Goal: Task Accomplishment & Management: Use online tool/utility

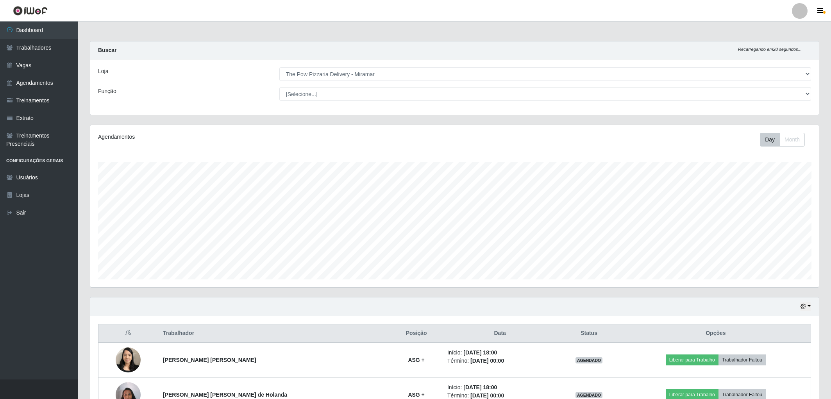
select select "322"
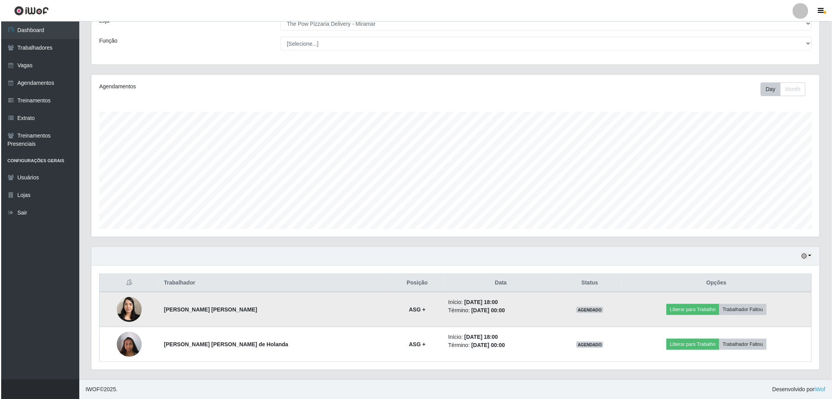
scroll to position [162, 728]
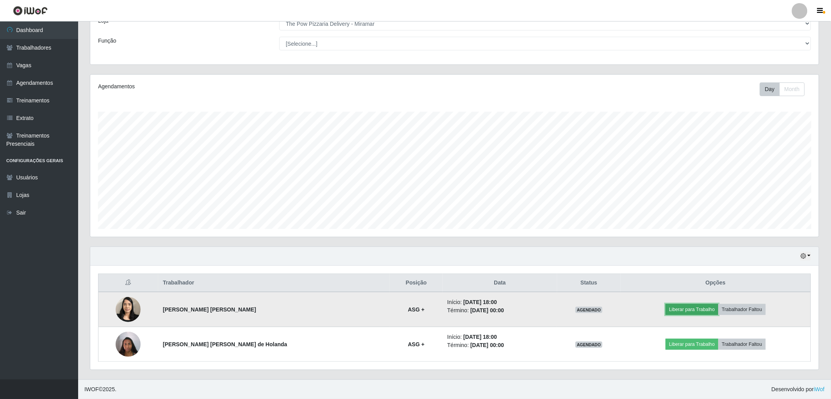
click at [702, 307] on button "Liberar para Trabalho" at bounding box center [691, 309] width 53 height 11
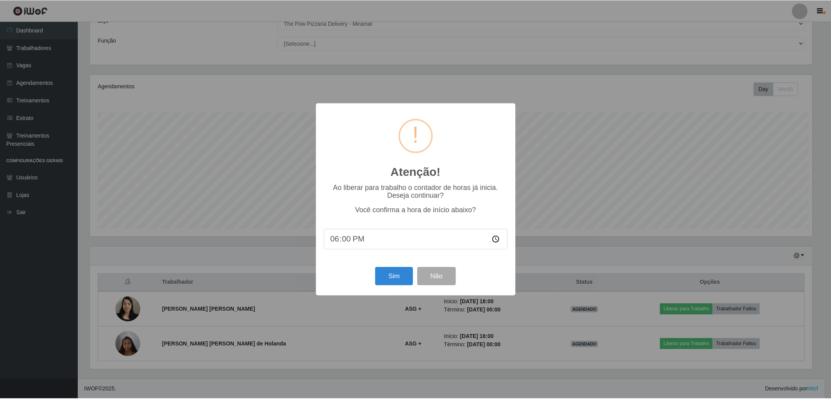
scroll to position [162, 724]
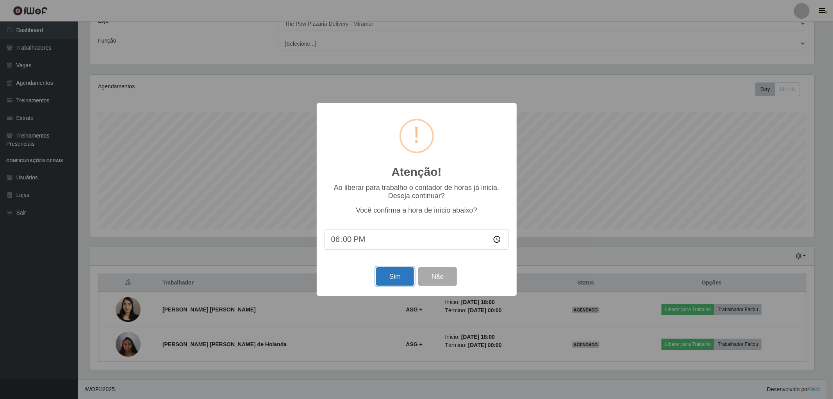
click at [387, 283] on button "Sim" at bounding box center [395, 276] width 38 height 18
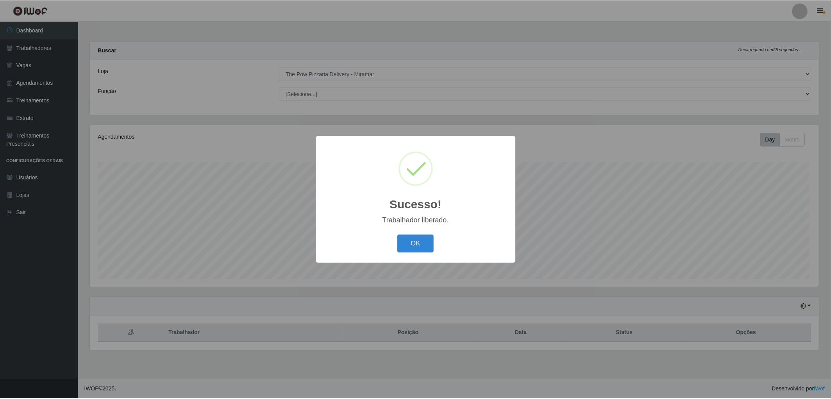
scroll to position [162, 731]
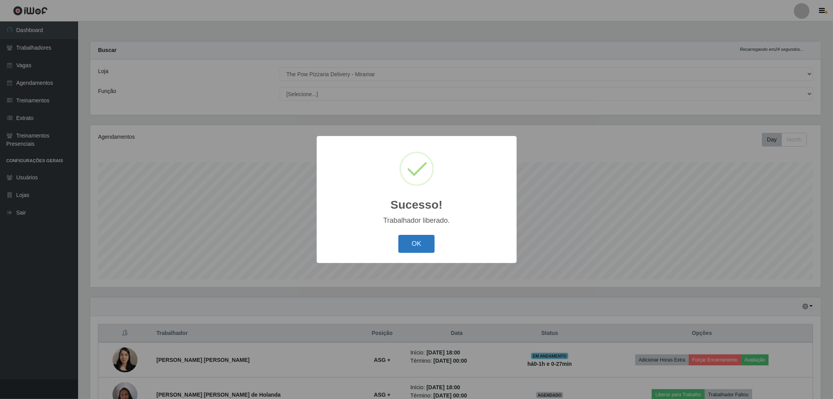
click at [415, 252] on button "OK" at bounding box center [416, 244] width 36 height 18
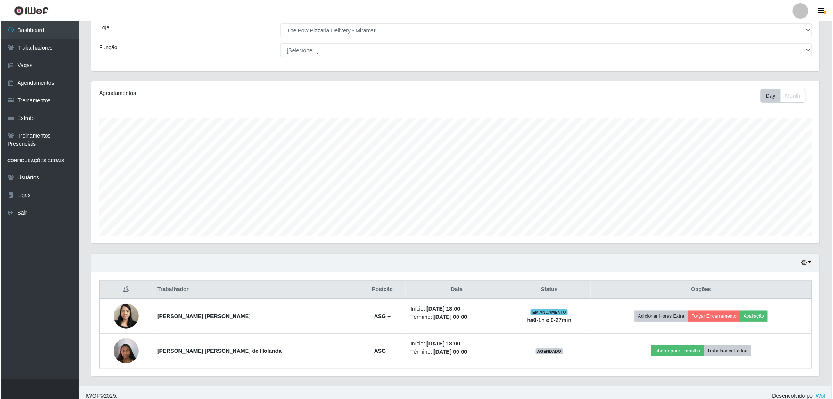
scroll to position [51, 0]
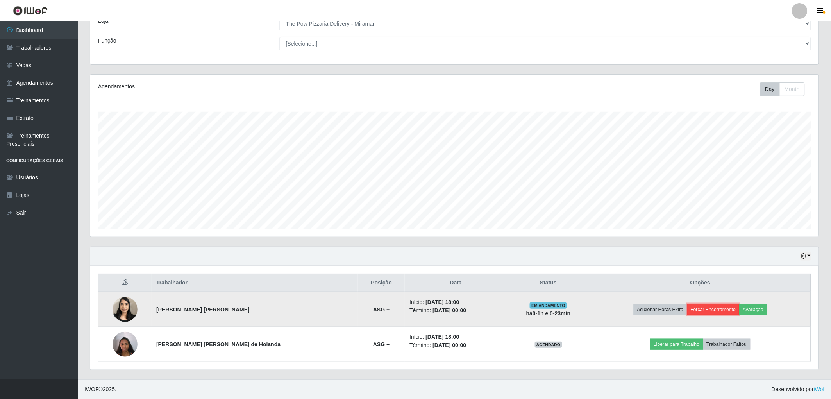
click at [708, 305] on button "Forçar Encerramento" at bounding box center [713, 309] width 52 height 11
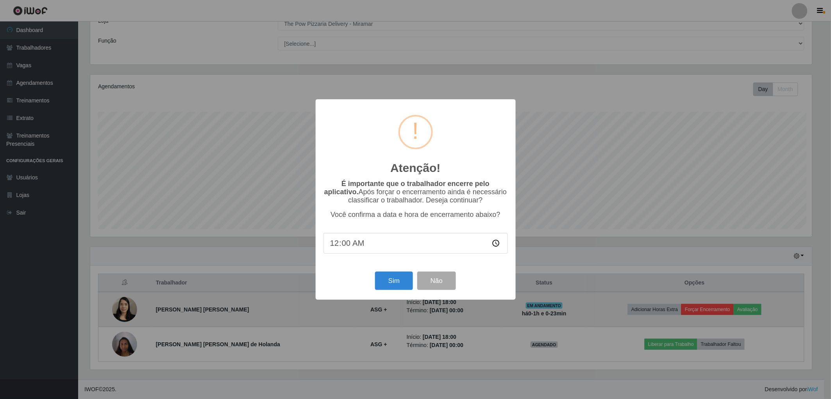
scroll to position [162, 724]
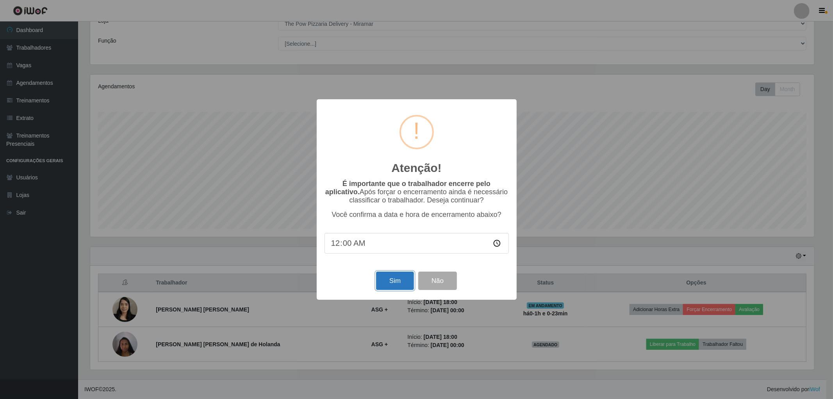
click at [388, 275] on button "Sim" at bounding box center [395, 280] width 38 height 18
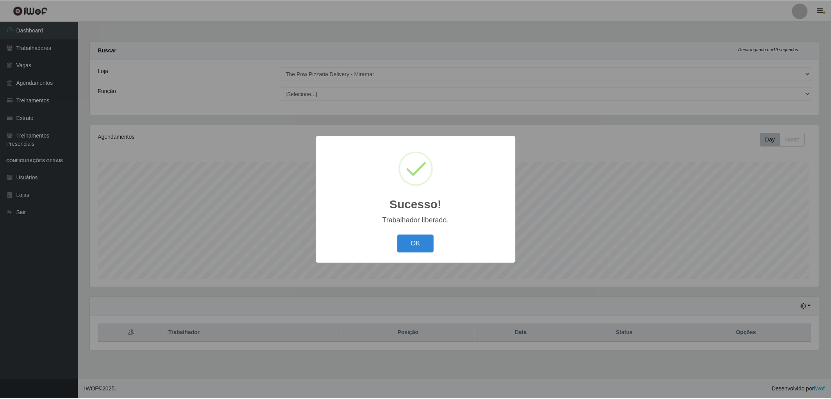
scroll to position [162, 731]
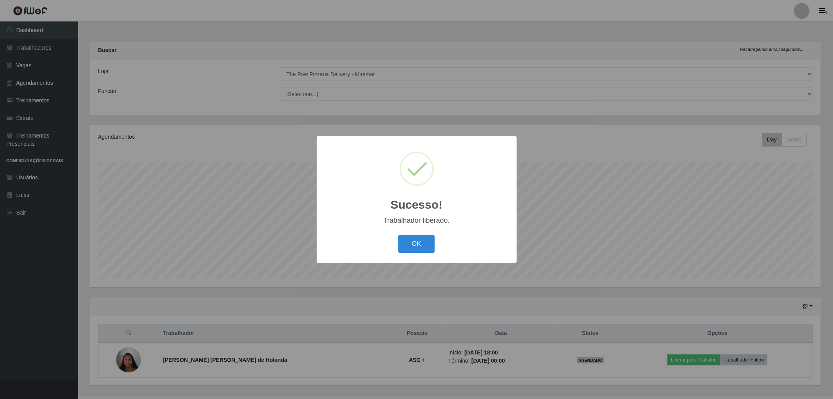
click at [398, 235] on button "OK" at bounding box center [416, 244] width 36 height 18
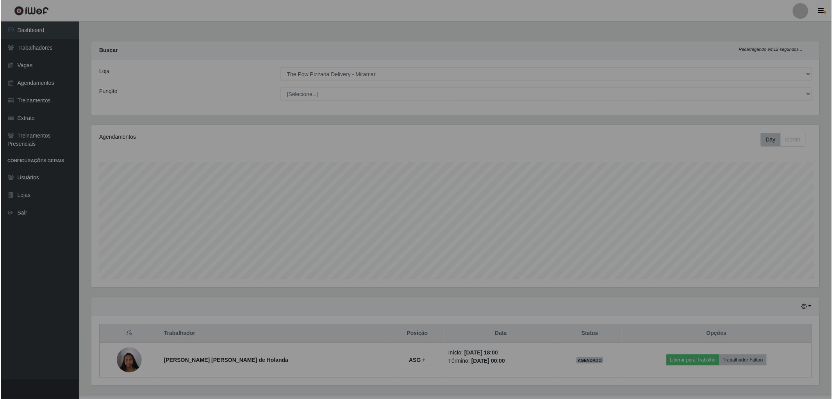
scroll to position [390358, 389792]
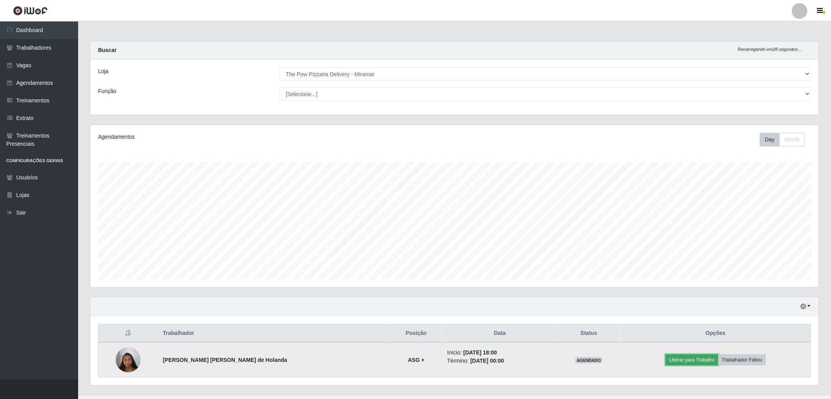
click at [685, 365] on button "Liberar para Trabalho" at bounding box center [691, 359] width 53 height 11
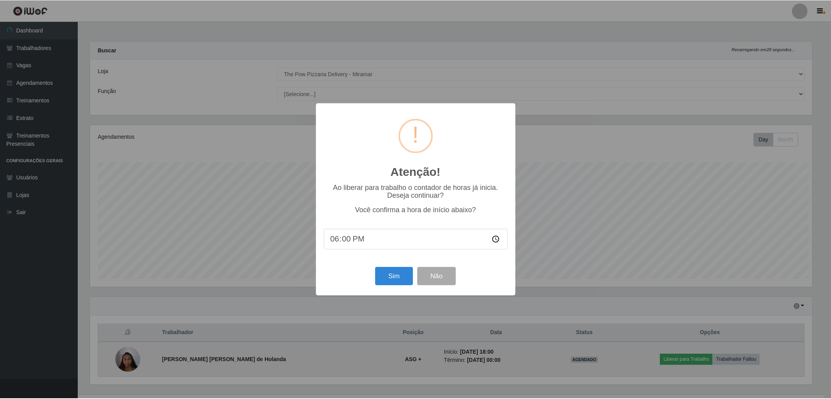
scroll to position [162, 724]
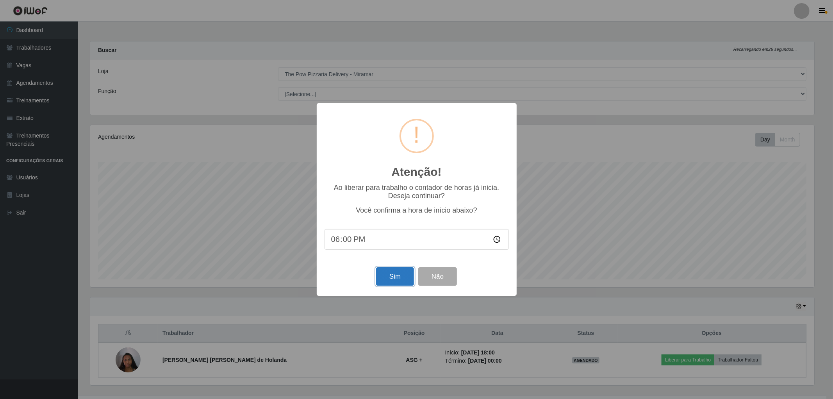
click at [400, 280] on button "Sim" at bounding box center [395, 276] width 38 height 18
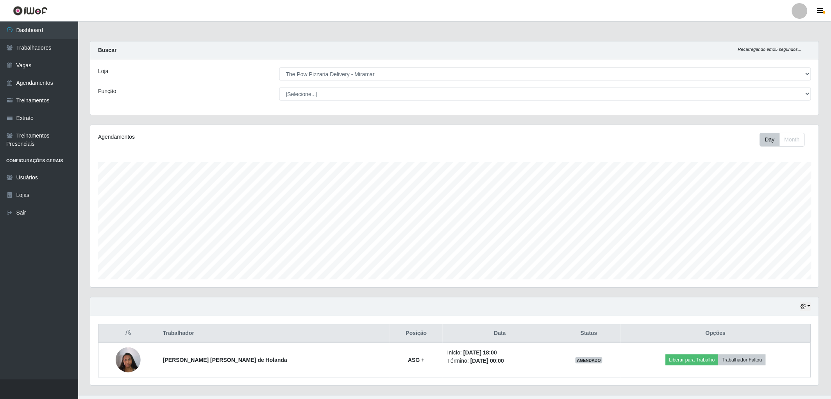
scroll to position [162, 731]
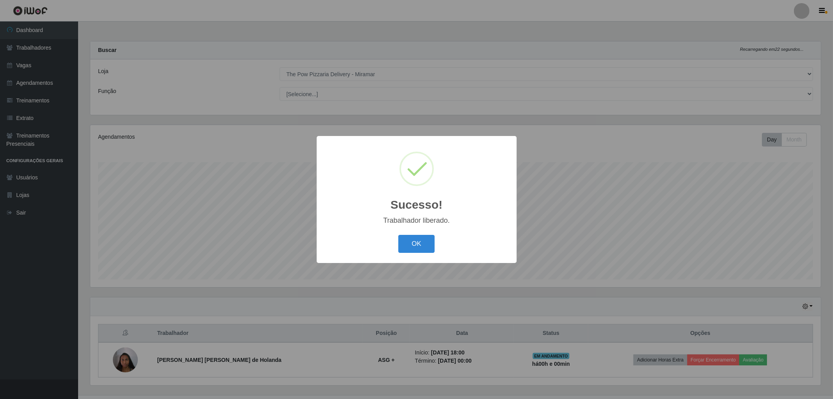
click at [701, 352] on div "Sucesso! × Trabalhador liberado. OK Cancel" at bounding box center [416, 199] width 833 height 399
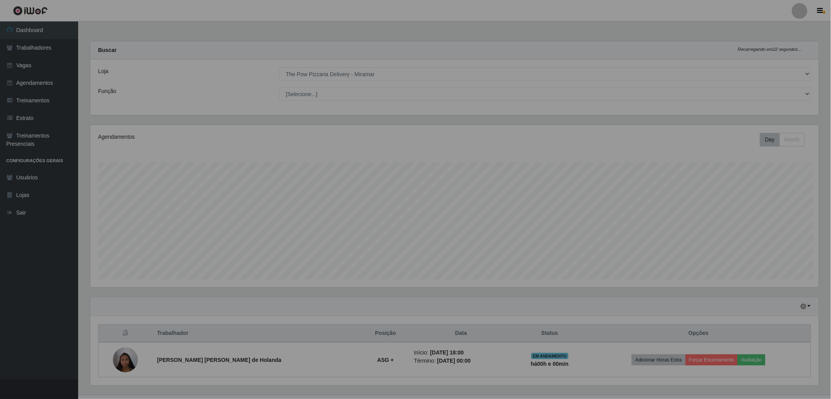
scroll to position [162, 728]
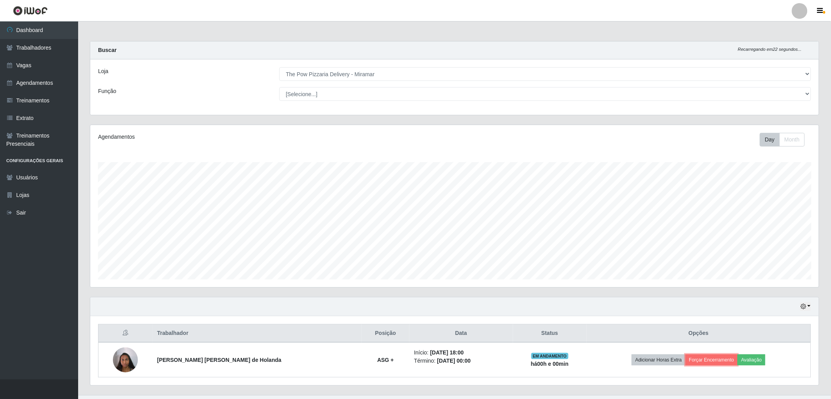
click at [700, 362] on button "Forçar Encerramento" at bounding box center [711, 359] width 52 height 11
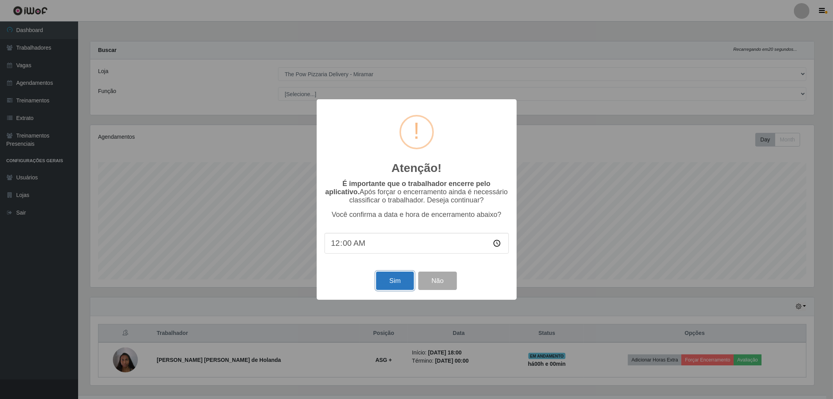
click at [408, 276] on button "Sim" at bounding box center [395, 280] width 38 height 18
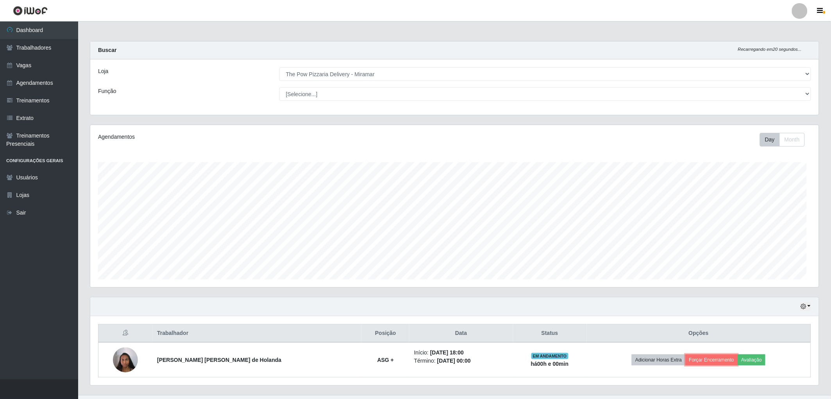
scroll to position [162, 728]
